Goal: Check status

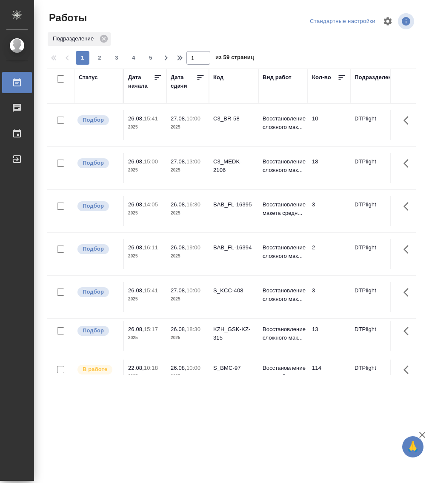
click at [92, 77] on div "Статус" at bounding box center [88, 77] width 19 height 9
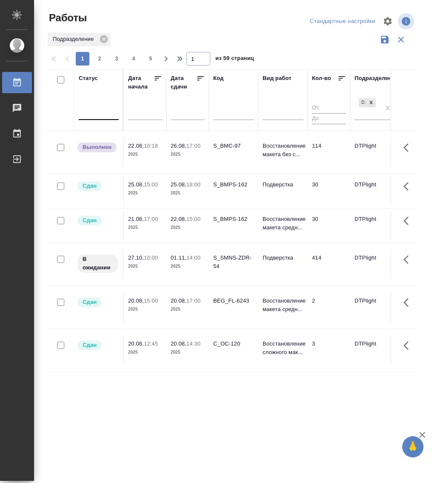
click at [98, 117] on div at bounding box center [99, 112] width 40 height 16
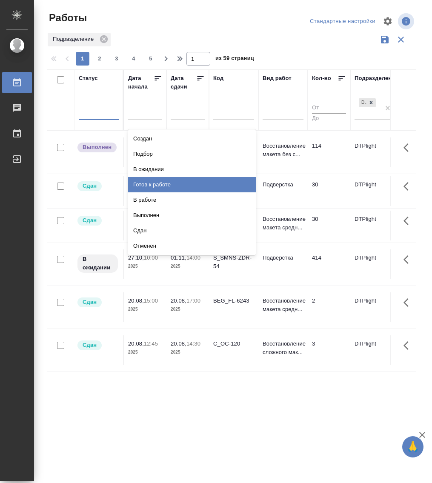
click at [168, 182] on div "Готов к работе" at bounding box center [192, 184] width 128 height 15
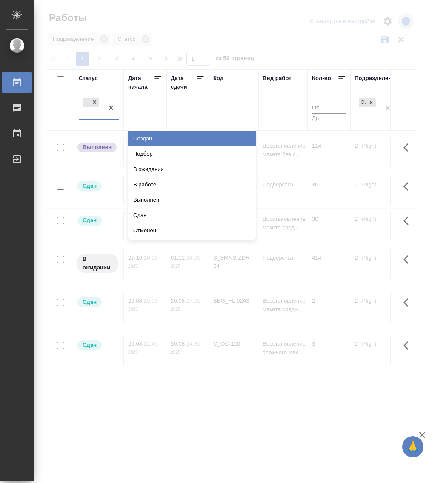
click at [99, 120] on div "Готов к работе" at bounding box center [99, 108] width 40 height 24
click at [162, 169] on div "В ожидании" at bounding box center [192, 169] width 128 height 15
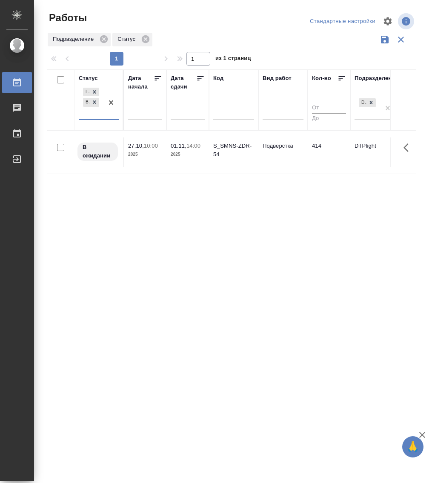
click at [101, 118] on div "Готов к работе В ожидании" at bounding box center [91, 102] width 25 height 33
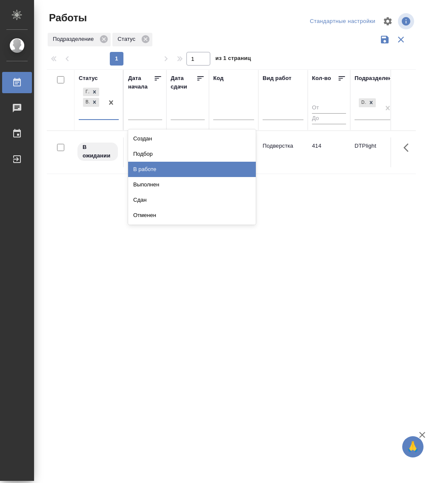
click at [173, 170] on div "В работе" at bounding box center [192, 169] width 128 height 15
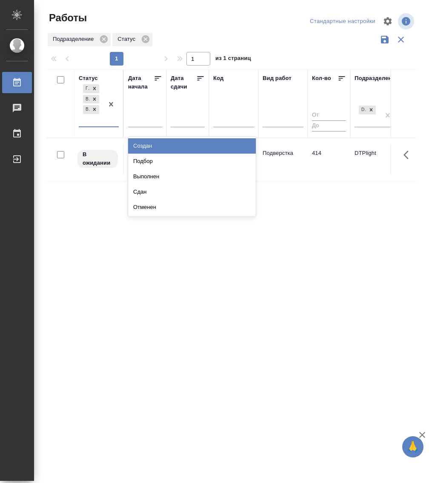
click at [102, 123] on div "Готов к работе В ожидании В работе" at bounding box center [91, 105] width 25 height 44
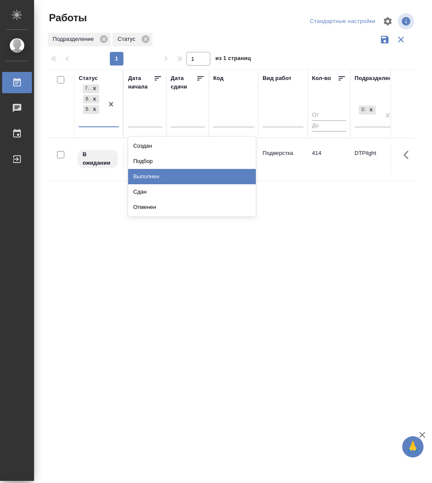
click at [170, 174] on div "Выполнен" at bounding box center [192, 176] width 128 height 15
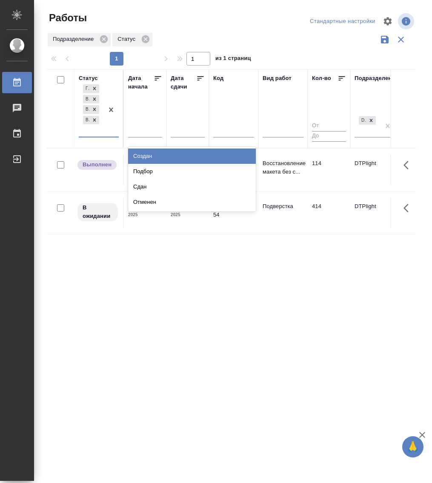
click at [102, 135] on div "Готов к работе В ожидании В работе Выполнен" at bounding box center [91, 110] width 25 height 54
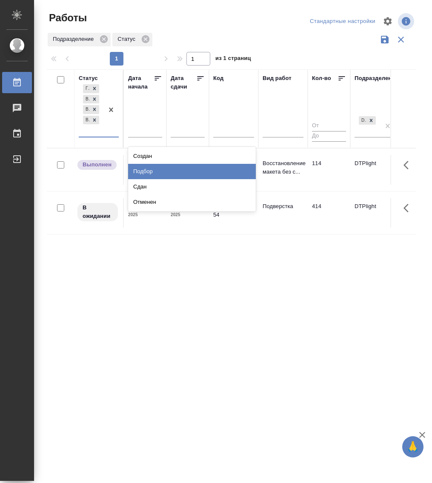
click at [155, 167] on div "Подбор" at bounding box center [192, 171] width 128 height 15
